Goal: Navigation & Orientation: Find specific page/section

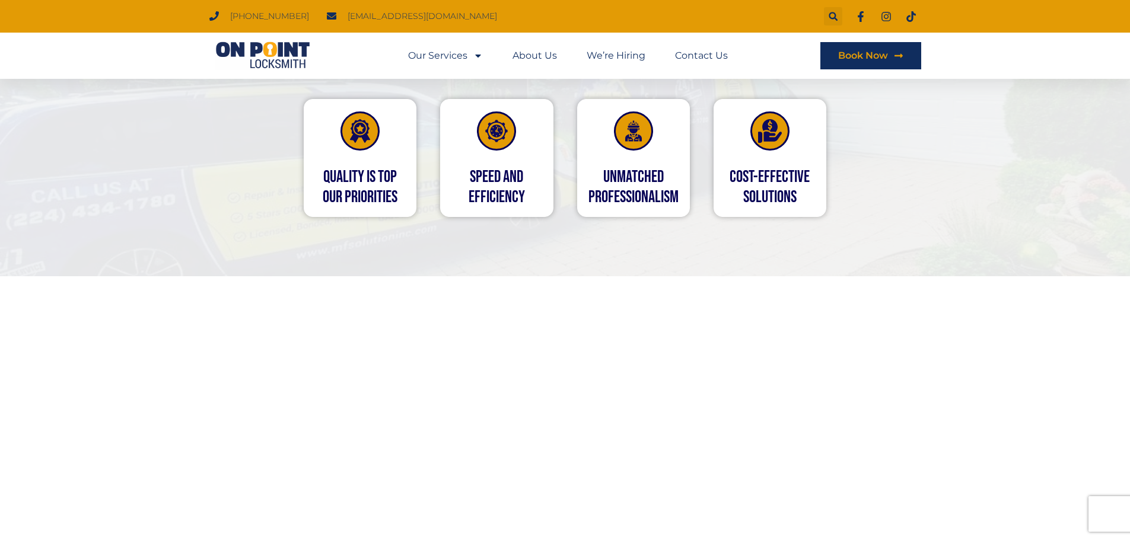
scroll to position [2816, 0]
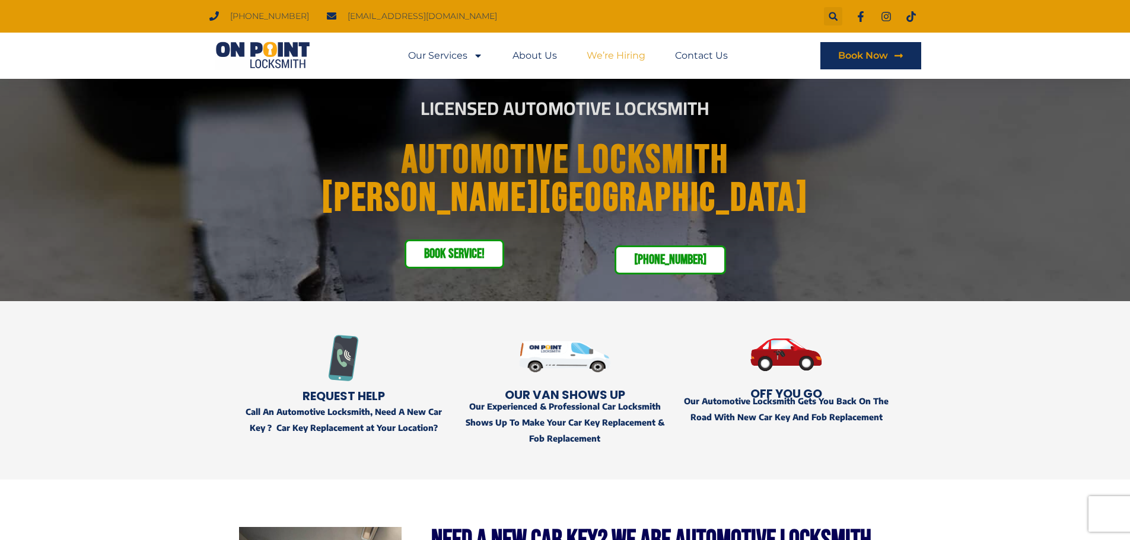
click at [624, 56] on link "We’re Hiring" at bounding box center [616, 55] width 59 height 27
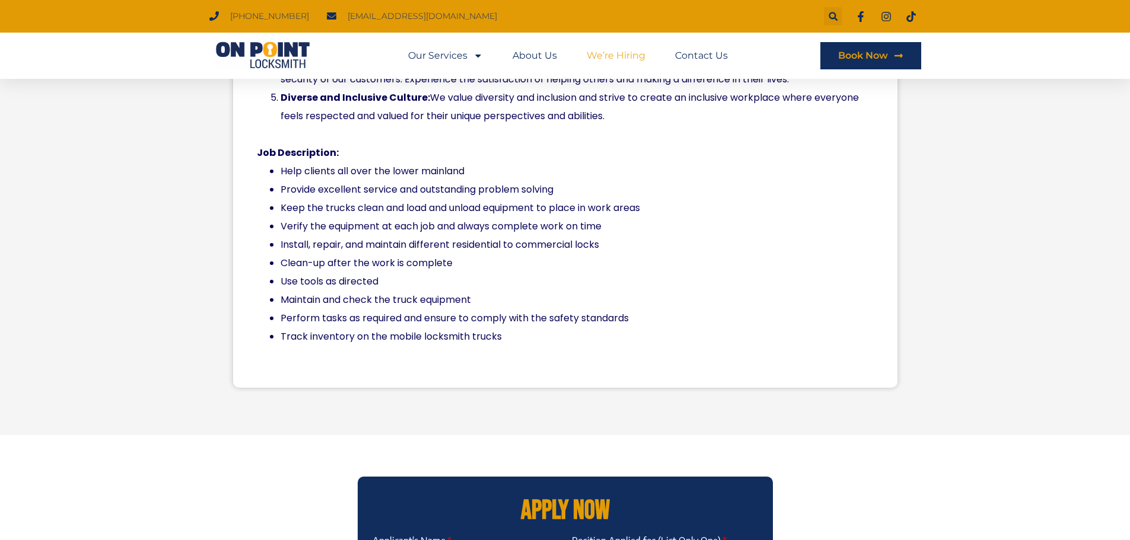
scroll to position [1127, 0]
